Goal: Communication & Community: Share content

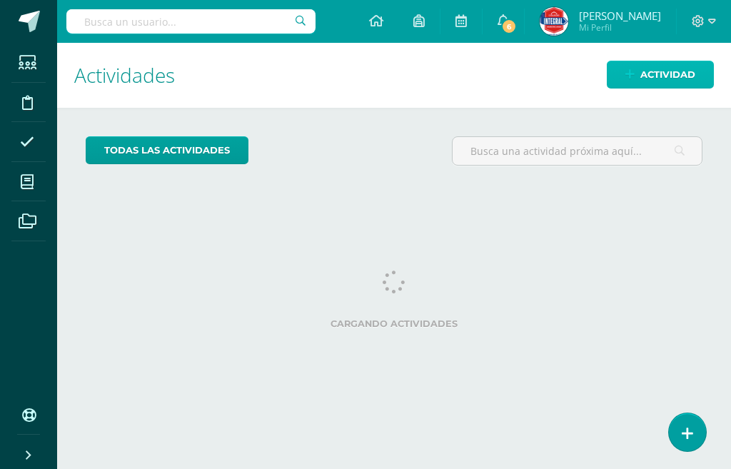
click at [654, 75] on span "Actividad" at bounding box center [667, 74] width 55 height 26
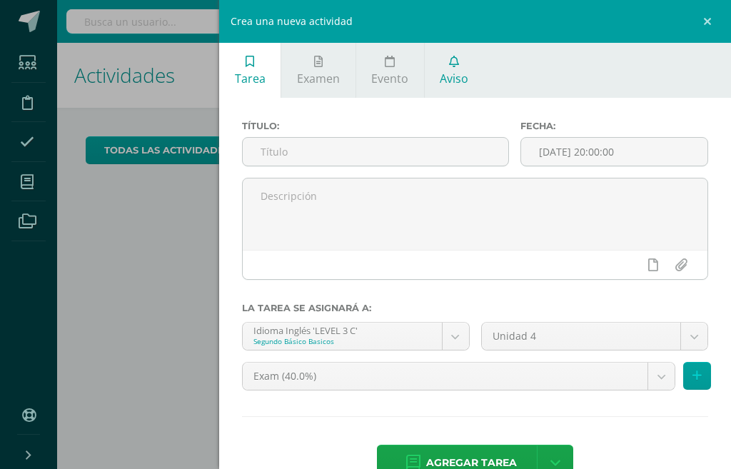
click at [455, 72] on span "Aviso" at bounding box center [454, 79] width 29 height 16
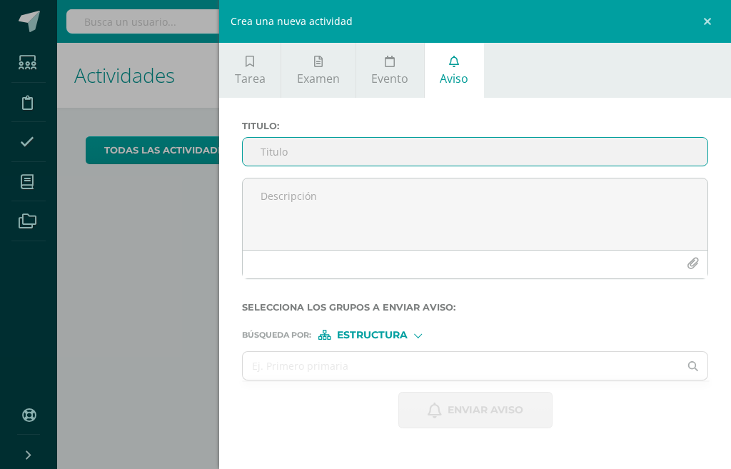
click at [398, 156] on input "Titulo :" at bounding box center [475, 152] width 465 height 28
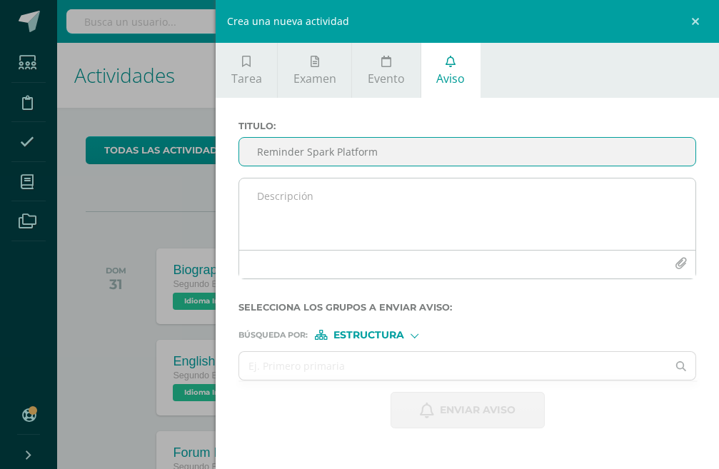
type input "Reminder Spark Platform"
click at [389, 190] on textarea at bounding box center [467, 213] width 456 height 71
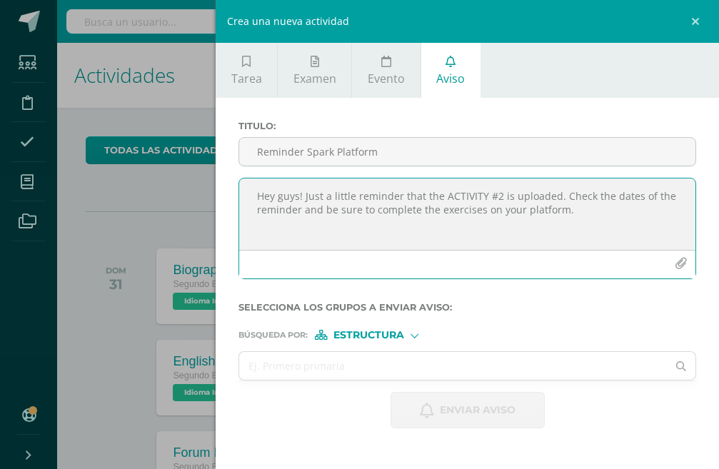
drag, startPoint x: 599, startPoint y: 215, endPoint x: 228, endPoint y: 178, distance: 372.2
click at [228, 178] on div "Titulo : Reminder Spark Platform Hey guys! Just a little reminder that the ACTI…" at bounding box center [467, 274] width 503 height 353
type textarea "Hey guys! Just a little reminder that the ACTIVITY #2 is uploaded. Check the da…"
click at [561, 223] on textarea "Hey guys! Just a little reminder that the ACTIVITY #2 is uploaded. Check the da…" at bounding box center [467, 213] width 456 height 71
click at [676, 263] on icon "button" at bounding box center [680, 264] width 12 height 12
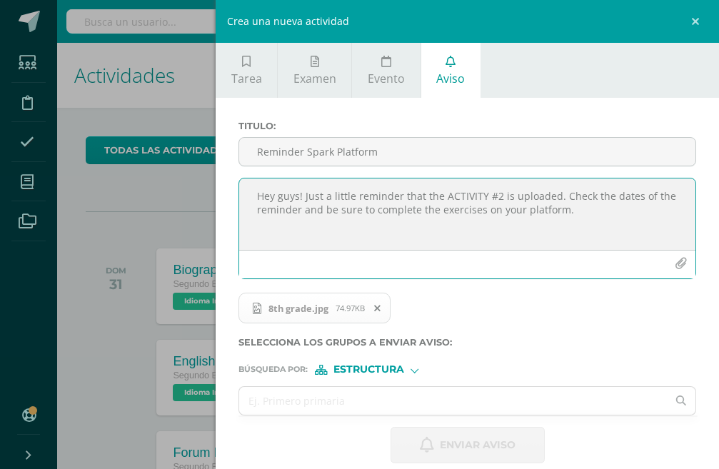
drag, startPoint x: 603, startPoint y: 211, endPoint x: 248, endPoint y: 194, distance: 355.8
click at [248, 194] on textarea "Hey guys! Just a little reminder that the ACTIVITY #2 is uploaded. Check the da…" at bounding box center [467, 213] width 456 height 71
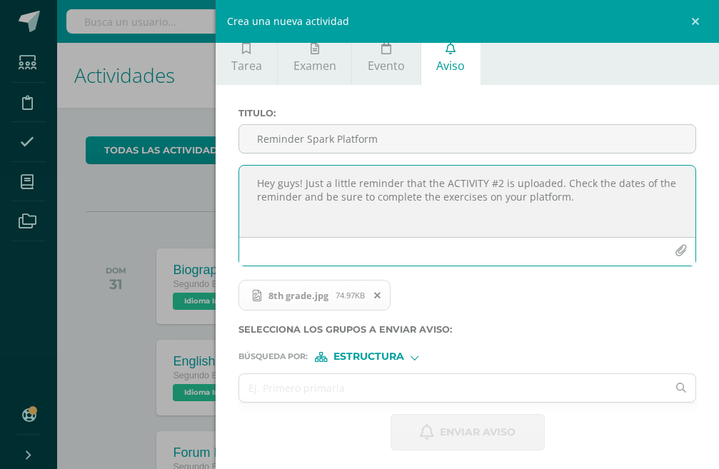
scroll to position [17, 0]
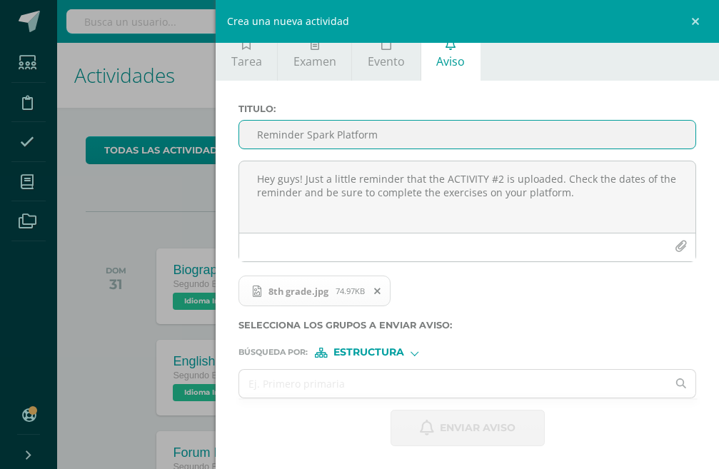
drag, startPoint x: 390, startPoint y: 138, endPoint x: 242, endPoint y: 135, distance: 148.5
click at [242, 135] on input "Reminder Spark Platform" at bounding box center [467, 135] width 456 height 28
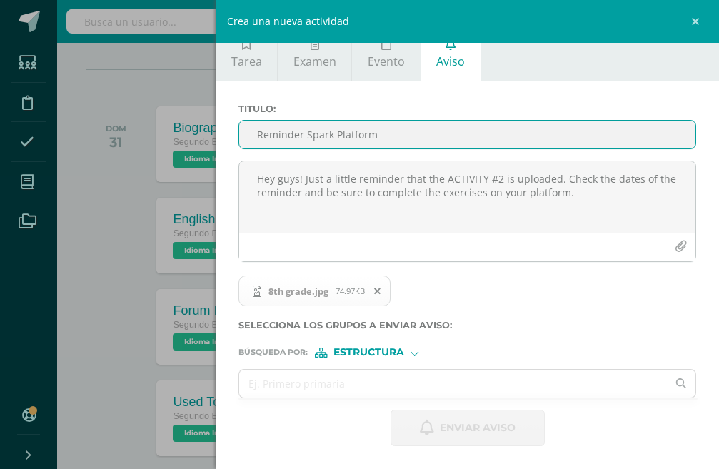
scroll to position [143, 0]
click at [393, 382] on input "text" at bounding box center [452, 384] width 427 height 28
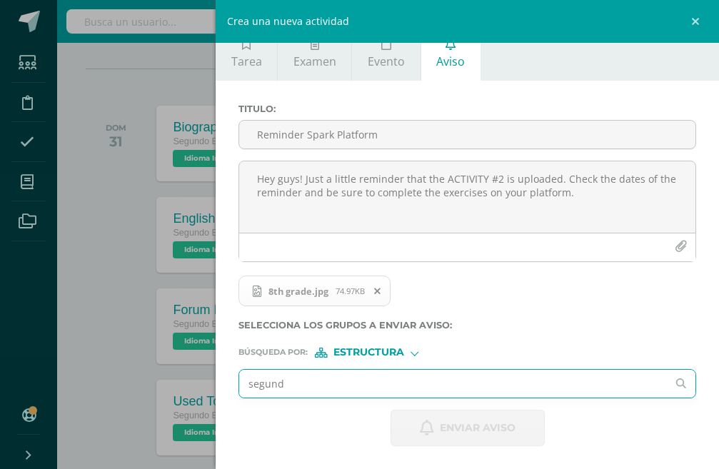
type input "segundo"
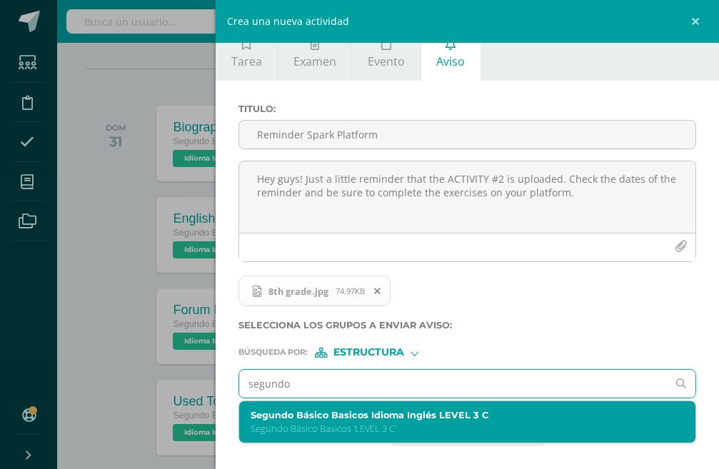
click at [424, 422] on p "Segundo Básico Basicos 'LEVEL 3 C'" at bounding box center [457, 428] width 414 height 12
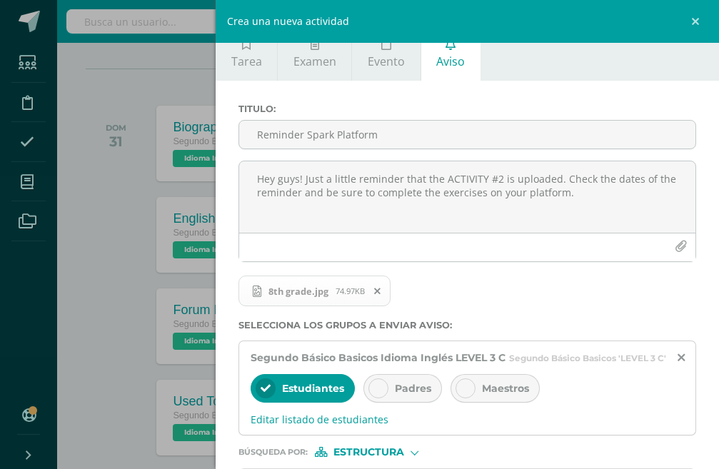
click at [400, 395] on span "Padres" at bounding box center [413, 388] width 36 height 13
click at [477, 395] on div "Maestros" at bounding box center [494, 388] width 89 height 29
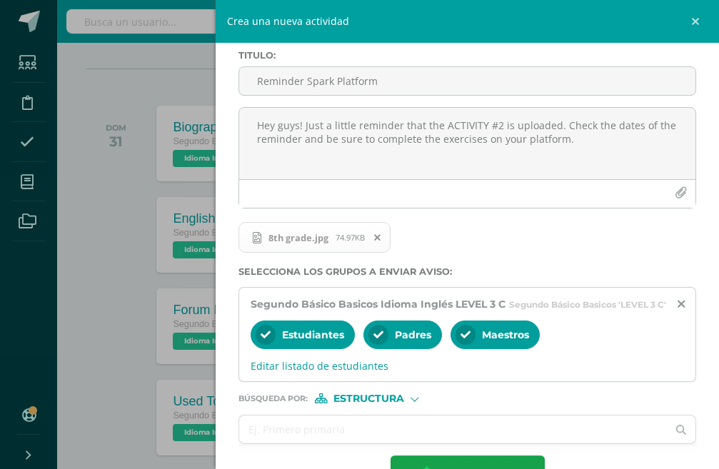
scroll to position [130, 0]
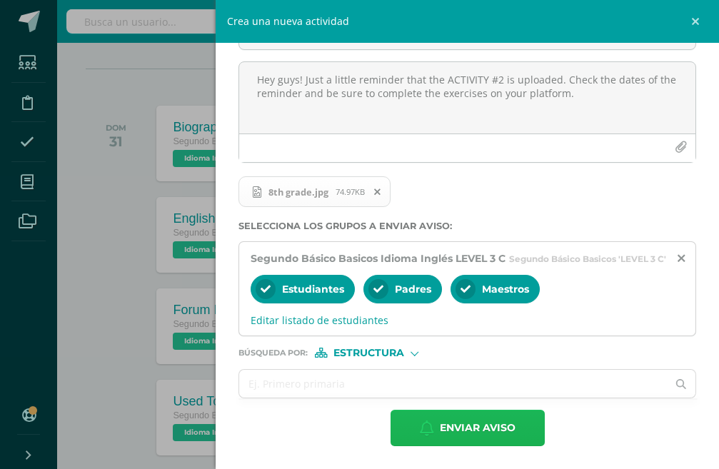
click at [478, 435] on span "Enviar aviso" at bounding box center [478, 427] width 76 height 35
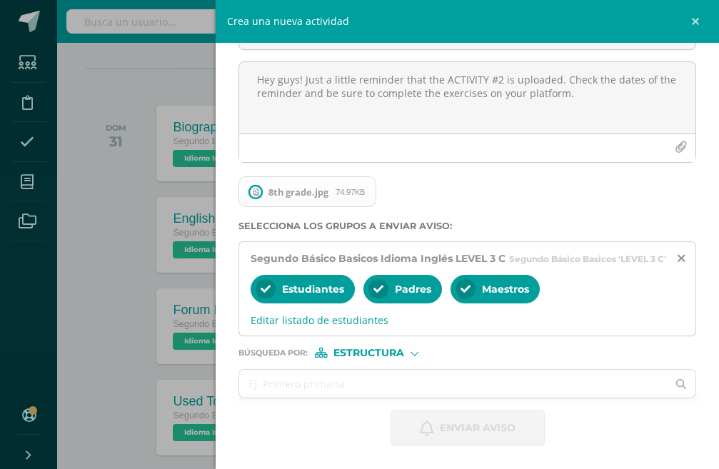
scroll to position [0, 0]
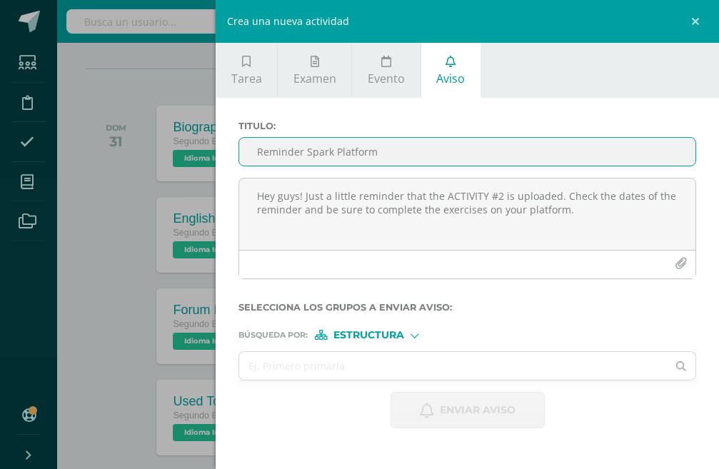
click at [406, 144] on input "Reminder Spark Platform" at bounding box center [467, 152] width 456 height 28
paste input "Reminder Spark Platform"
type input "Reminder Spark Platform"
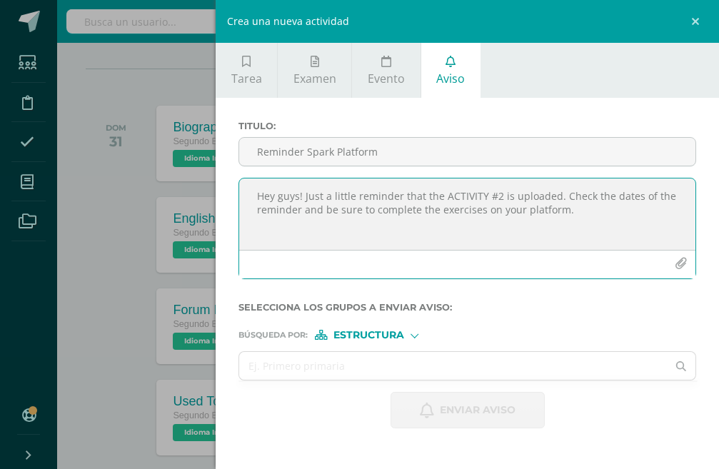
click at [355, 216] on textarea "Hey guys! Just a little reminder that the ACTIVITY #2 is uploaded. Check the da…" at bounding box center [467, 213] width 456 height 71
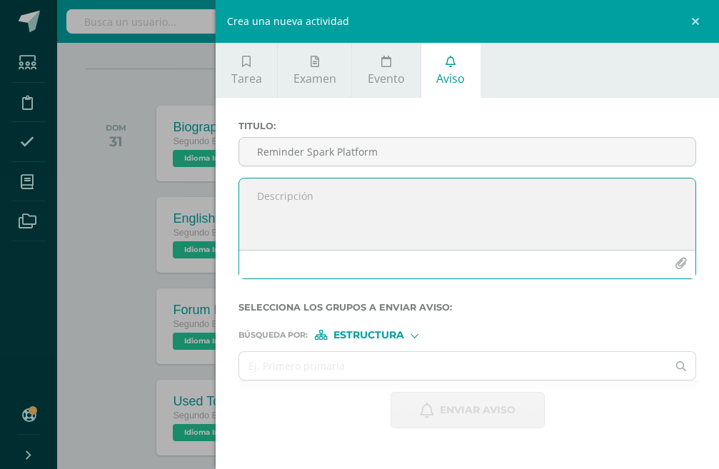
paste textarea "Hey guys! Just a little reminder that the ACTIVITY #2 is uploaded. Check the da…"
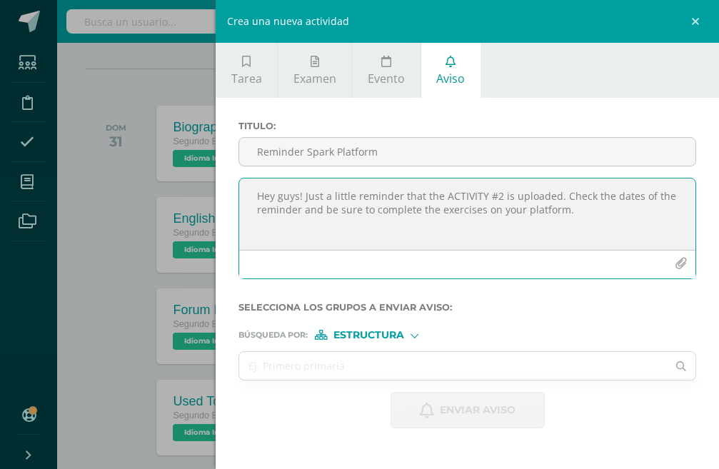
type textarea "Hey guys! Just a little reminder that the ACTIVITY #2 is uploaded. Check the da…"
click at [672, 258] on button "button" at bounding box center [681, 264] width 28 height 28
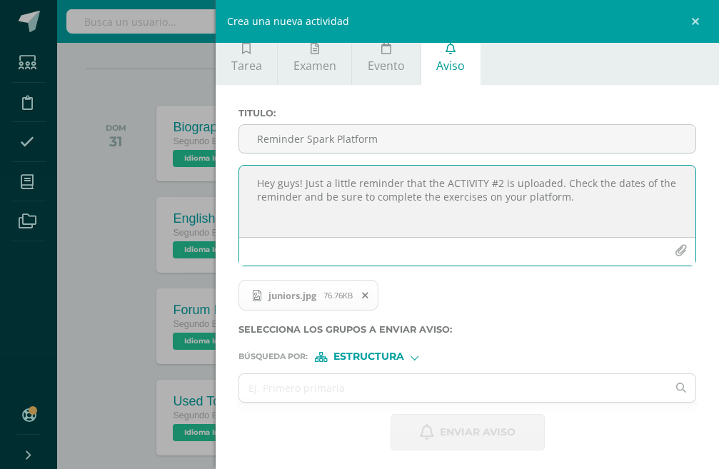
scroll to position [17, 0]
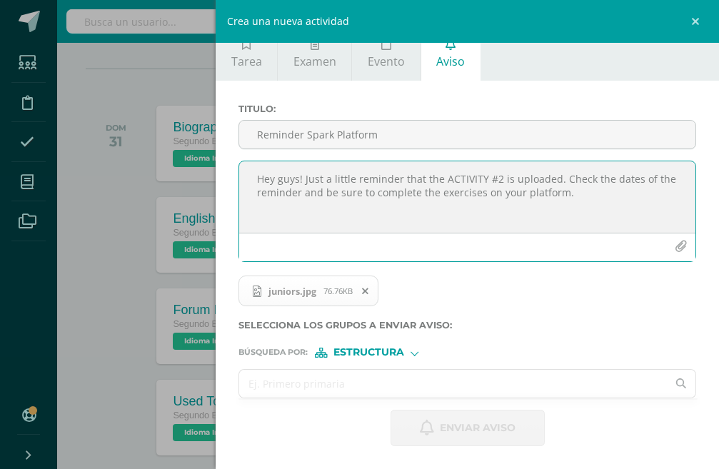
click at [417, 389] on input "text" at bounding box center [452, 384] width 427 height 28
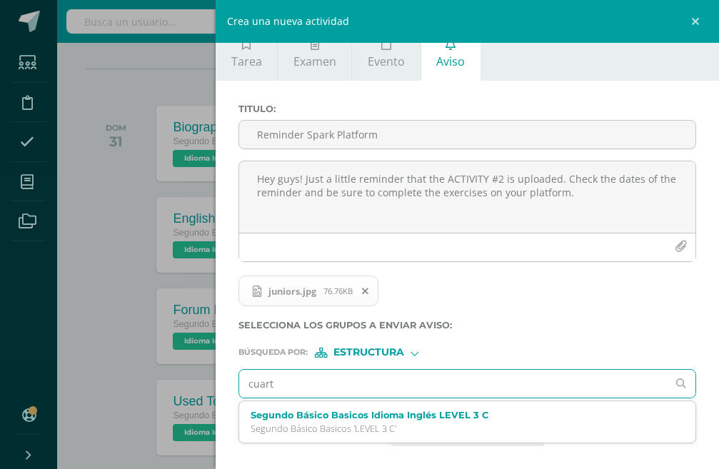
type input "cuarto"
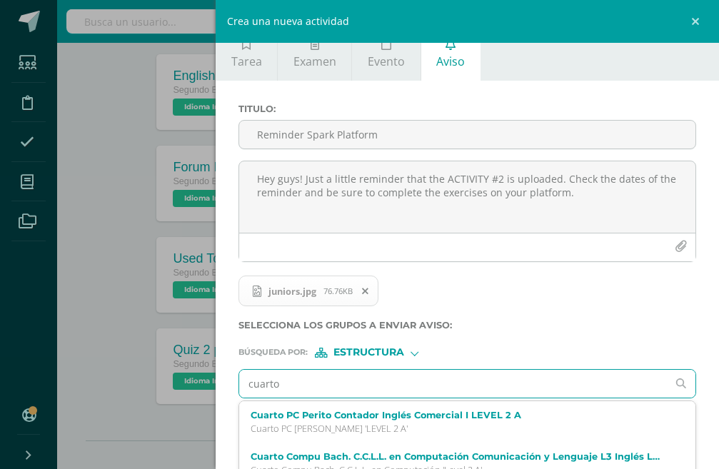
scroll to position [77, 0]
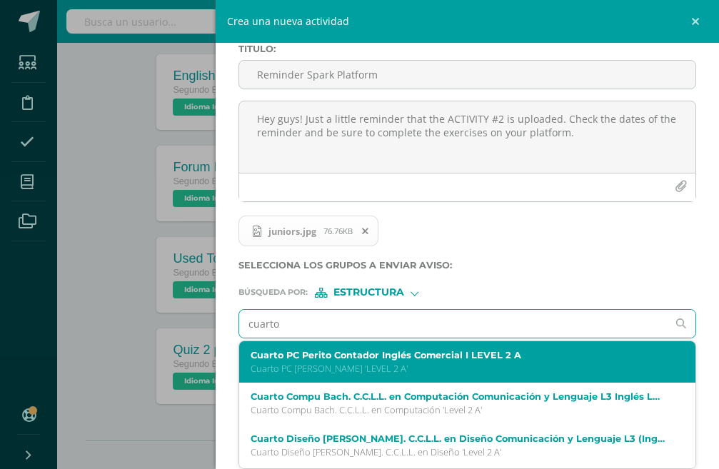
click at [405, 369] on p "Cuarto PC [PERSON_NAME] 'LEVEL 2 A'" at bounding box center [457, 369] width 414 height 12
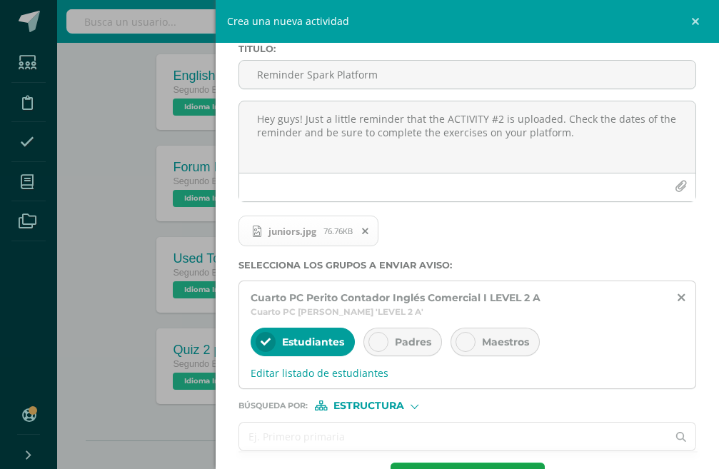
drag, startPoint x: 343, startPoint y: 449, endPoint x: 347, endPoint y: 437, distance: 12.6
click at [343, 445] on input "text" at bounding box center [452, 436] width 427 height 28
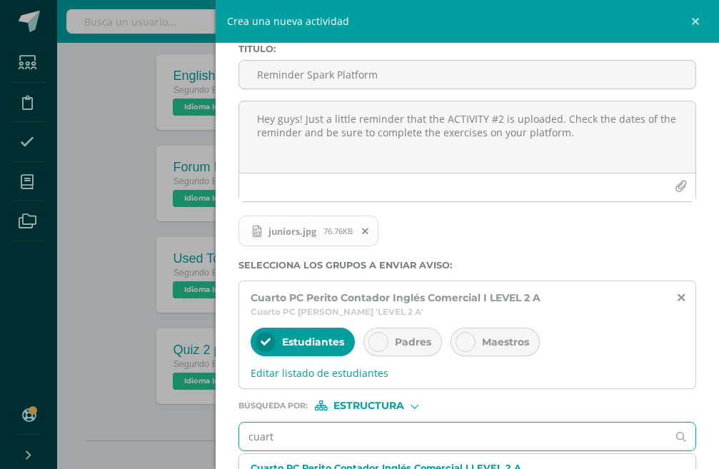
type input "cuarto"
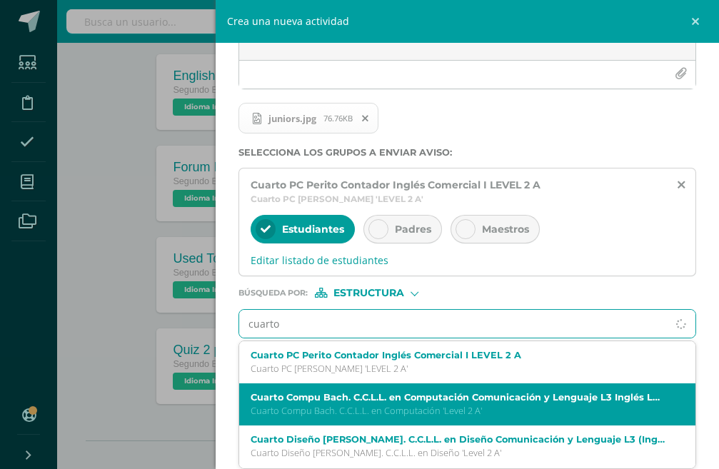
click at [370, 414] on p "Cuarto Compu Bach. C.C.L.L. en Computación 'Level 2 A'" at bounding box center [457, 411] width 414 height 12
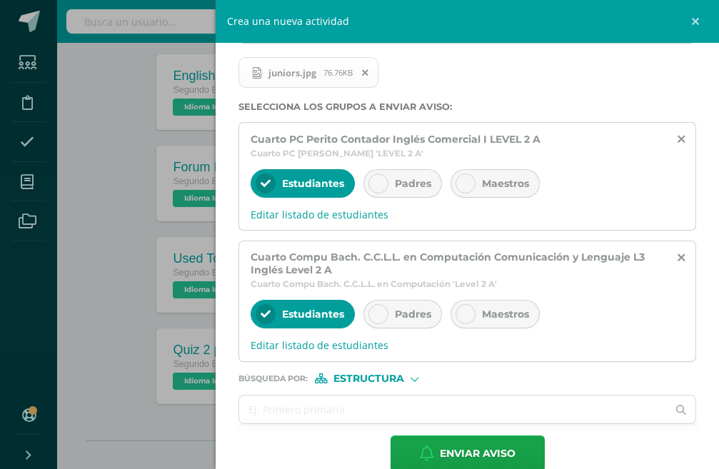
scroll to position [261, 0]
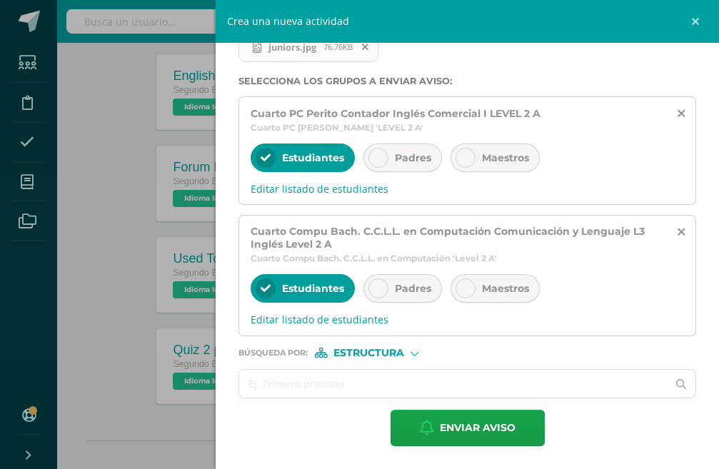
click at [351, 378] on input "text" at bounding box center [452, 384] width 427 height 28
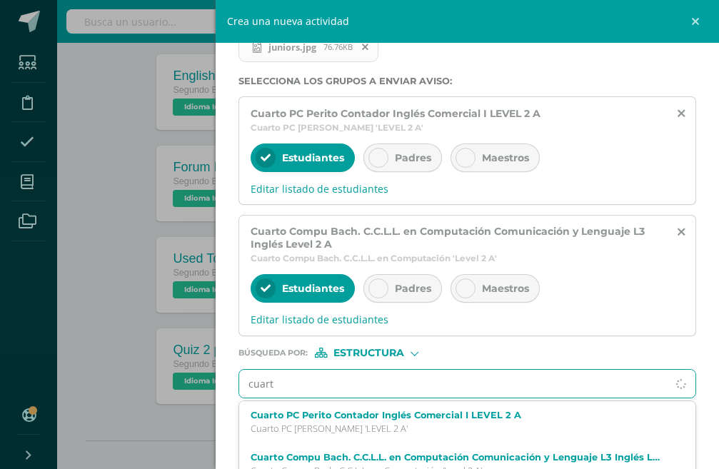
type input "cuarto"
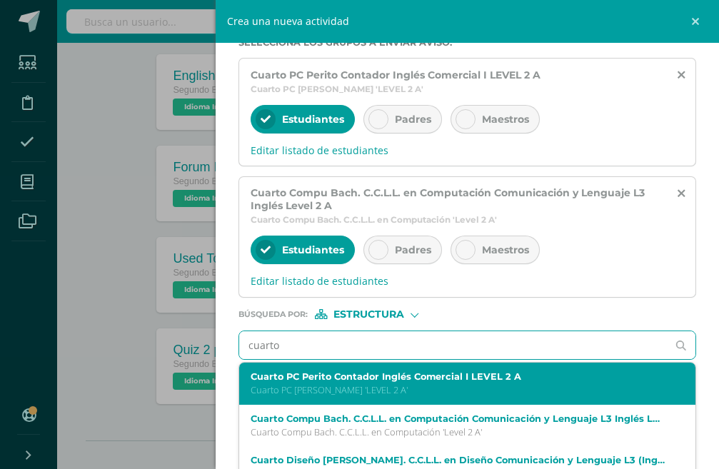
scroll to position [321, 0]
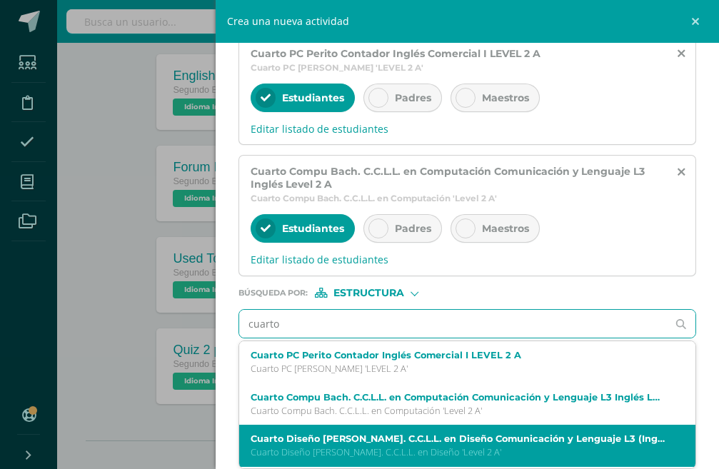
click at [411, 432] on div "Cuarto Diseño [PERSON_NAME]. C.C.L.L. en Diseño Comunicación y Lenguaje L3 (Ing…" at bounding box center [467, 446] width 456 height 42
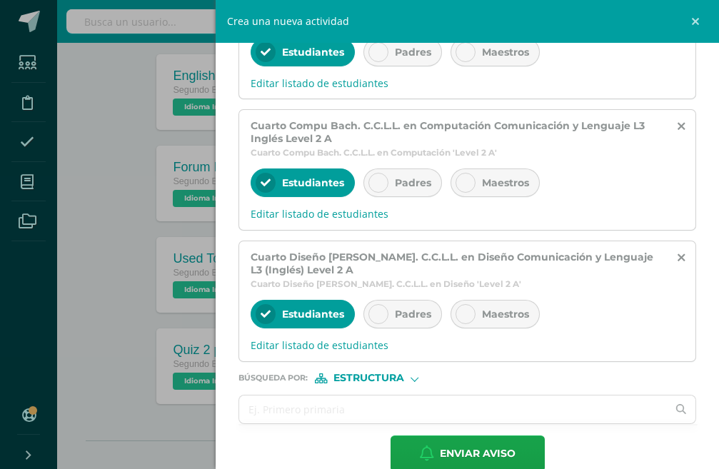
scroll to position [393, 0]
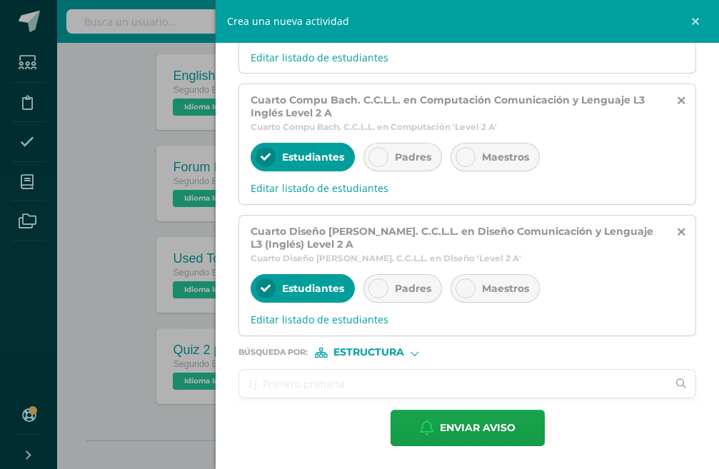
click at [367, 377] on input "text" at bounding box center [452, 384] width 427 height 28
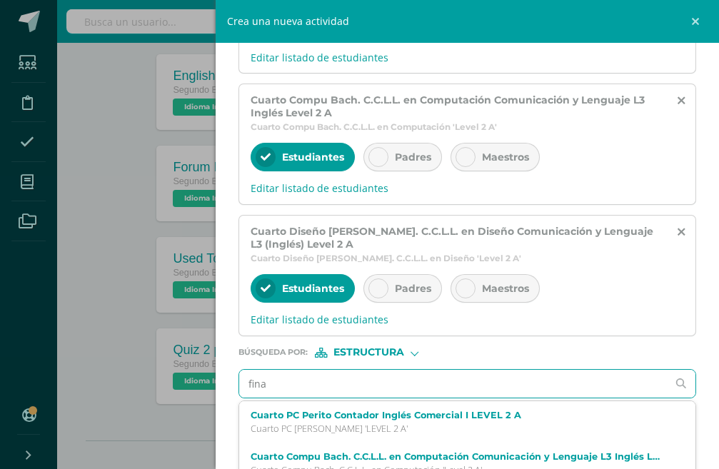
type input "[PERSON_NAME]"
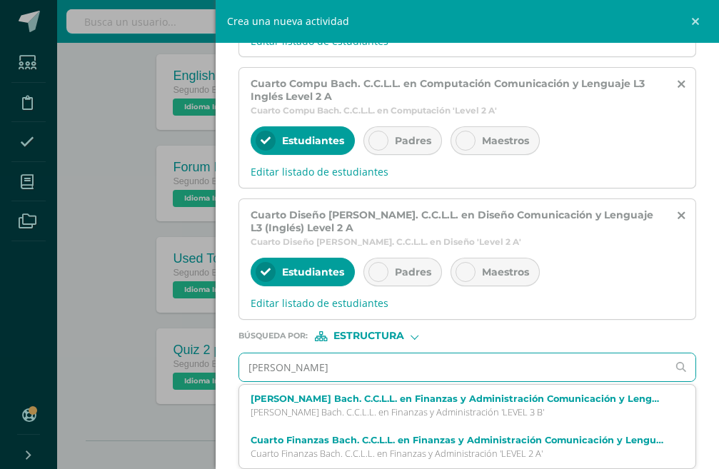
scroll to position [357, 0]
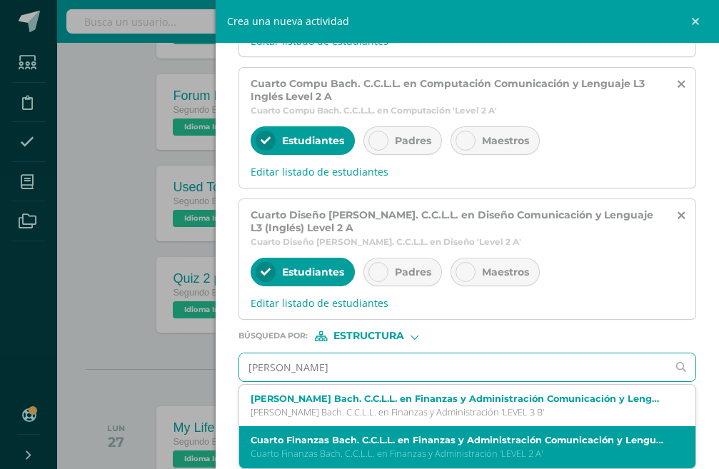
click at [365, 452] on p "Cuarto Finanzas Bach. C.C.L.L. en Finanzas y Administración 'LEVEL 2 A'" at bounding box center [457, 453] width 414 height 12
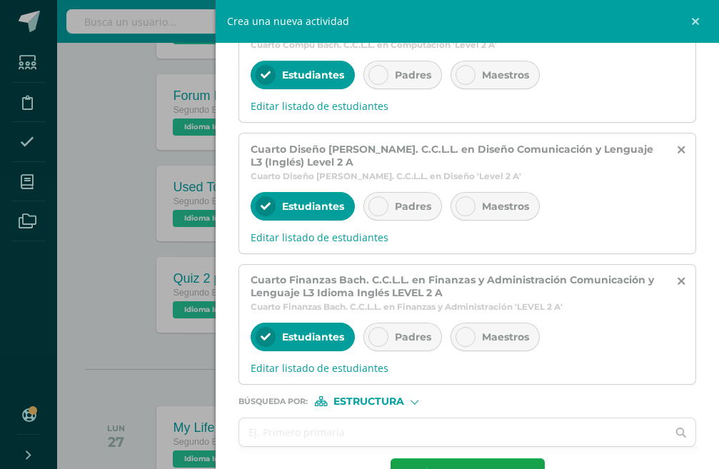
scroll to position [492, 0]
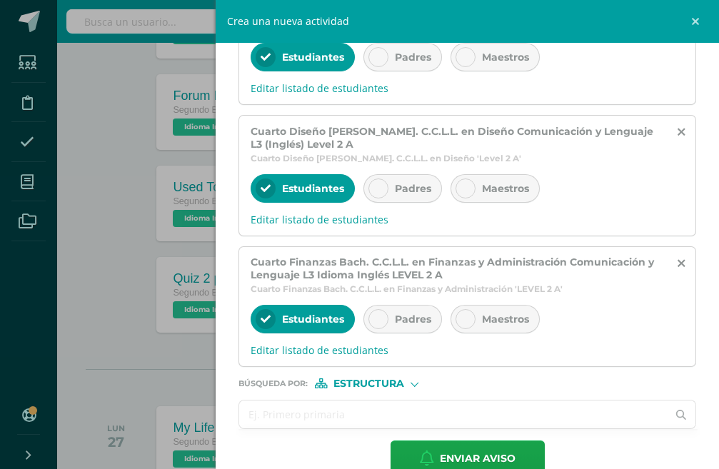
click at [440, 400] on input "text" at bounding box center [452, 414] width 427 height 28
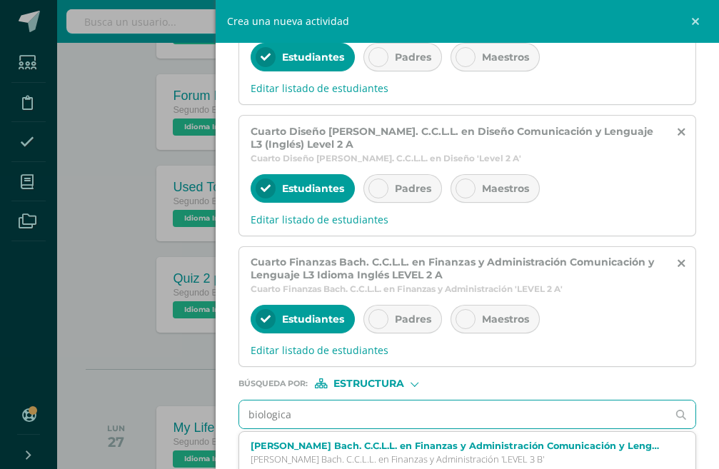
type input "biologicas"
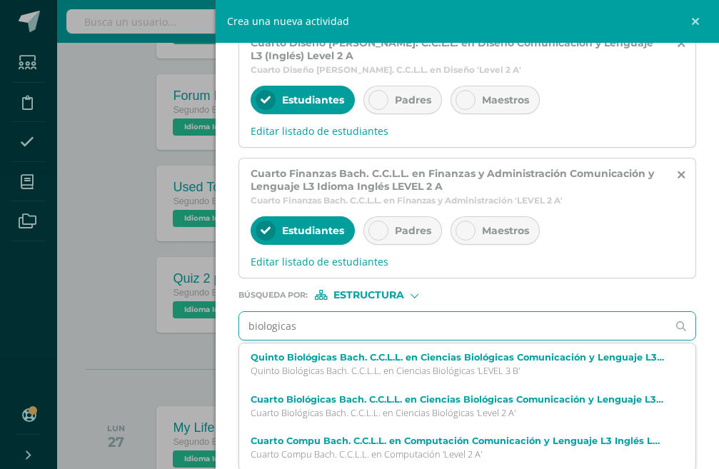
scroll to position [583, 0]
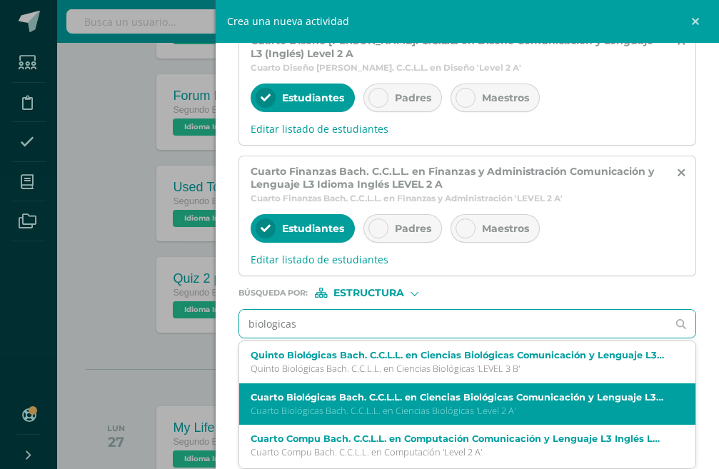
click at [448, 407] on p "Cuarto Biológicas Bach. C.C.L.L. en Ciencias Biológicas 'Level 2 A'" at bounding box center [457, 411] width 414 height 12
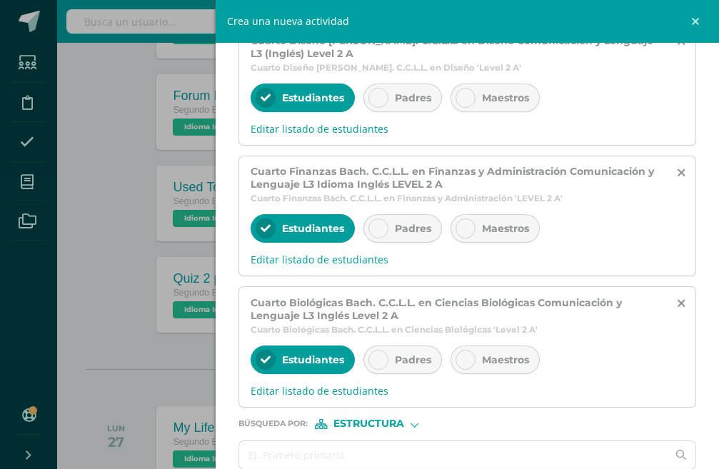
click at [404, 348] on div "Padres" at bounding box center [402, 359] width 79 height 29
click at [487, 362] on span "Maestros" at bounding box center [505, 359] width 47 height 13
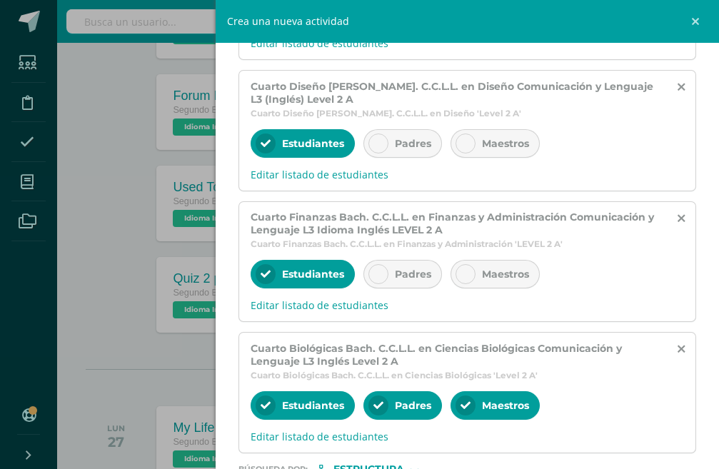
scroll to position [512, 0]
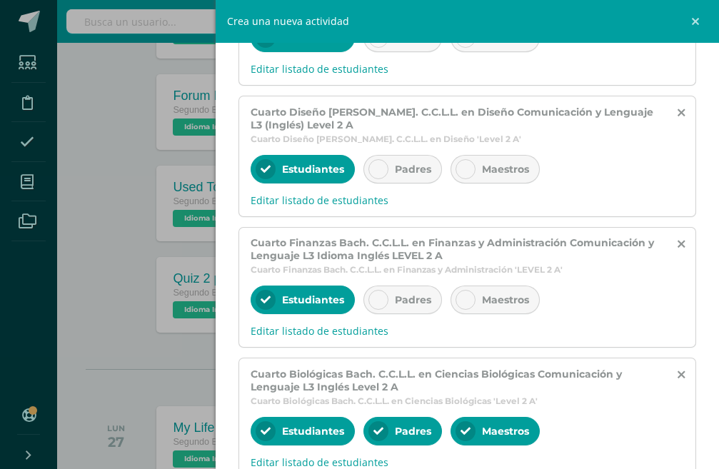
click at [392, 301] on div "Padres" at bounding box center [402, 299] width 79 height 29
click at [494, 296] on span "Maestros" at bounding box center [505, 299] width 47 height 13
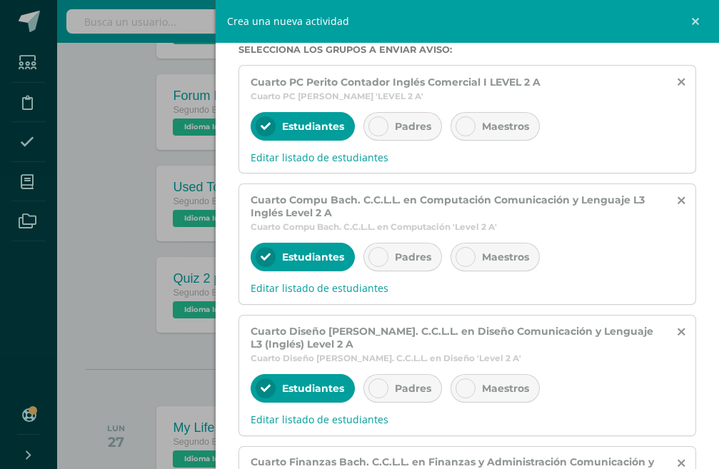
scroll to position [226, 0]
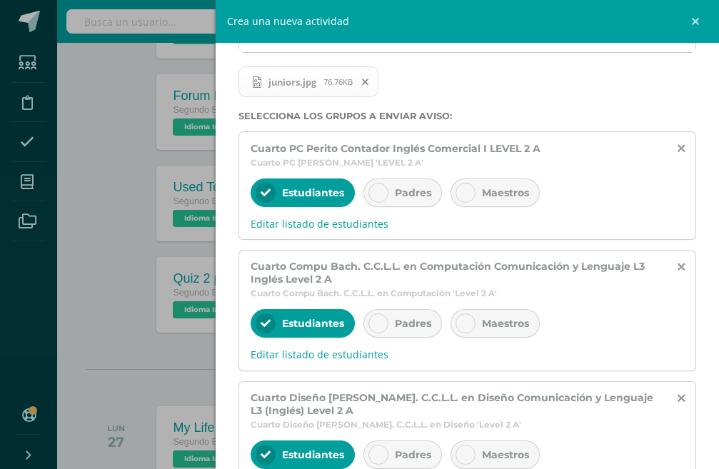
click at [395, 444] on div "Padres" at bounding box center [402, 454] width 79 height 29
click at [476, 452] on div "Maestros" at bounding box center [494, 454] width 89 height 29
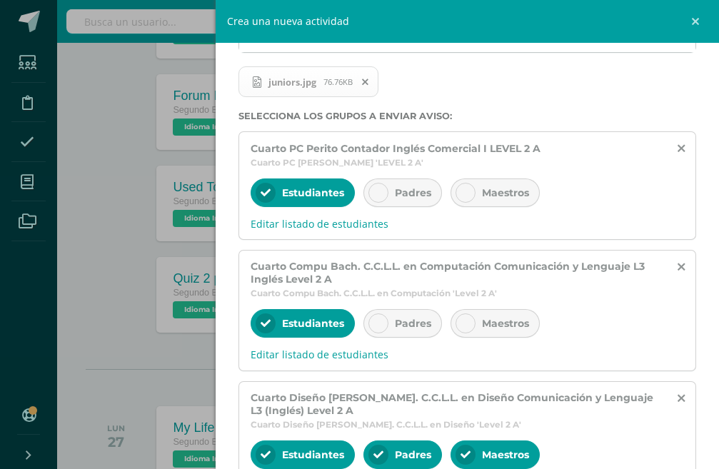
drag, startPoint x: 497, startPoint y: 323, endPoint x: 405, endPoint y: 328, distance: 92.2
click at [497, 323] on span "Maestros" at bounding box center [505, 323] width 47 height 13
click at [375, 331] on div at bounding box center [378, 323] width 20 height 20
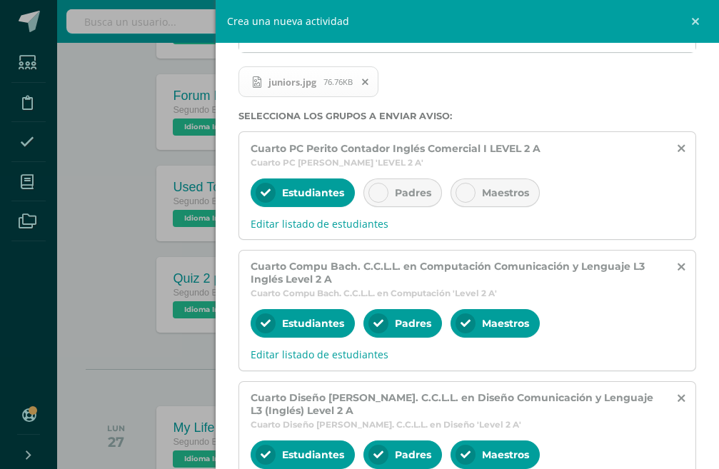
click at [408, 198] on div "Padres" at bounding box center [402, 192] width 79 height 29
click at [502, 187] on span "Maestros" at bounding box center [505, 192] width 47 height 13
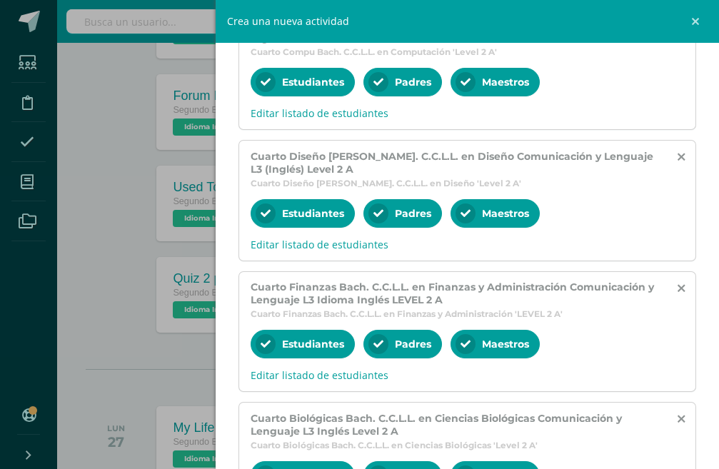
scroll to position [654, 0]
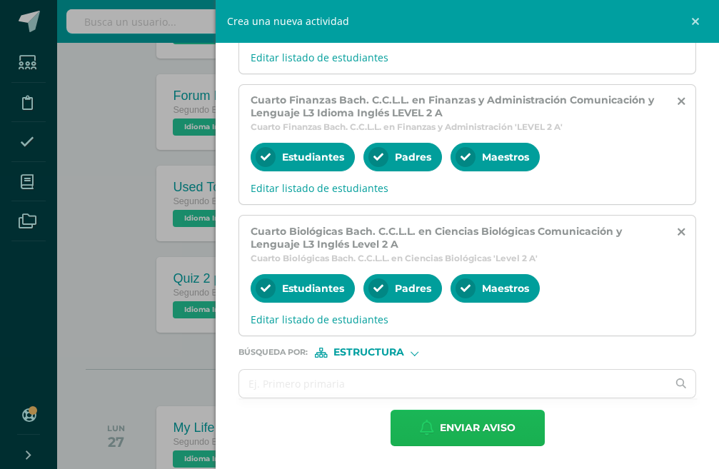
click at [457, 423] on span "Enviar aviso" at bounding box center [478, 427] width 76 height 35
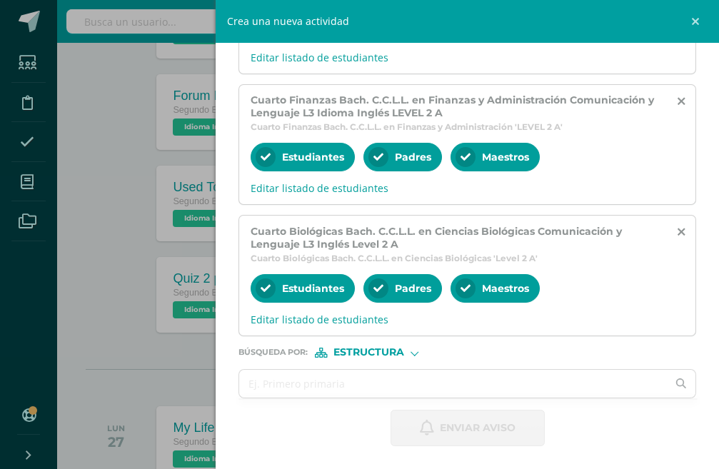
scroll to position [0, 0]
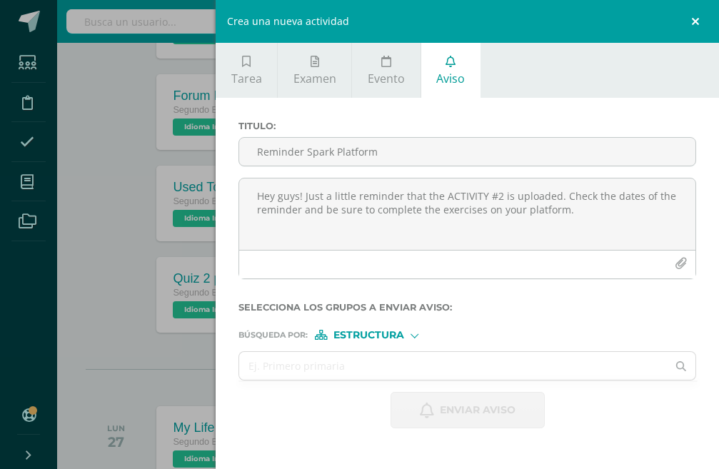
click at [690, 30] on link at bounding box center [697, 21] width 43 height 43
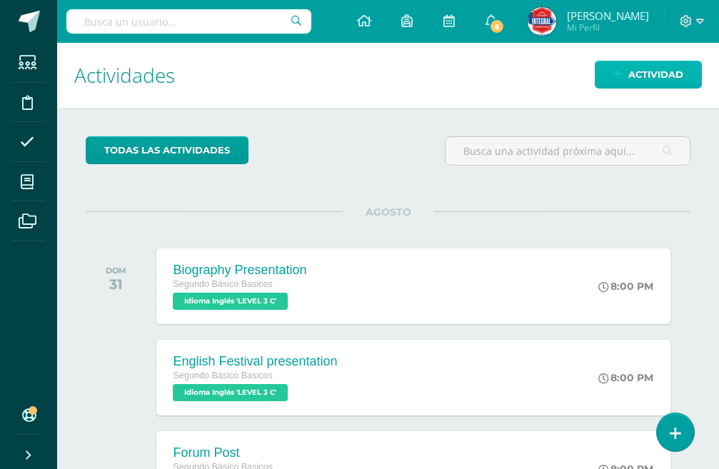
click at [658, 73] on span "Actividad" at bounding box center [655, 74] width 55 height 26
